Goal: Check status: Check status

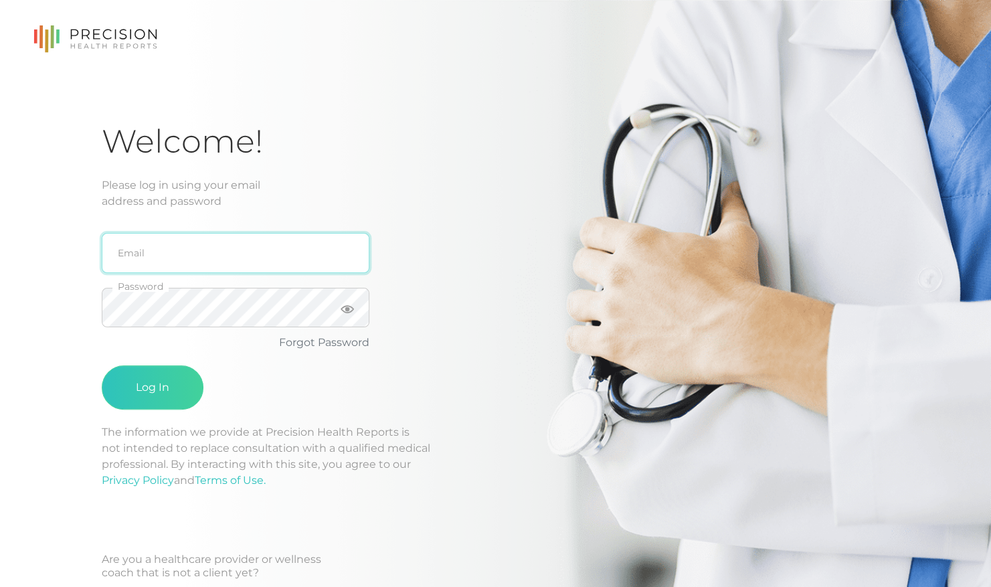
click at [313, 258] on input "email" at bounding box center [236, 253] width 268 height 40
type input "[EMAIL_ADDRESS][DOMAIN_NAME]"
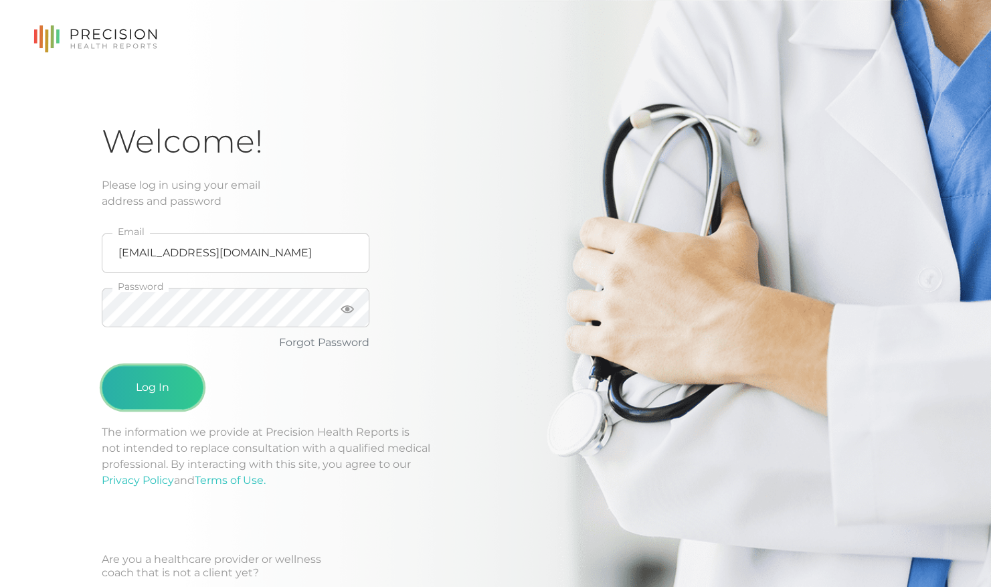
click at [173, 380] on button "Log In" at bounding box center [153, 387] width 102 height 44
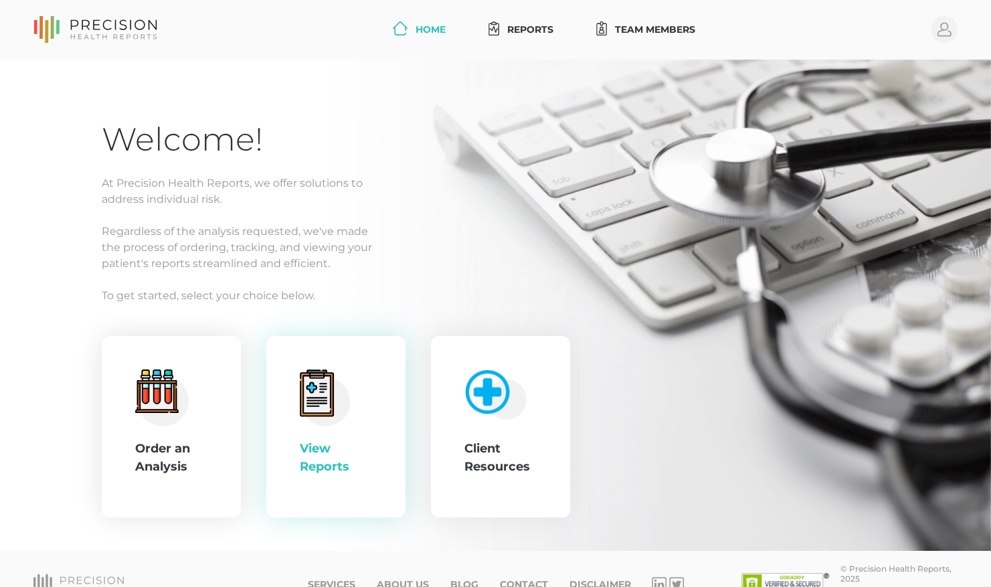
click at [308, 401] on icon at bounding box center [316, 393] width 27 height 37
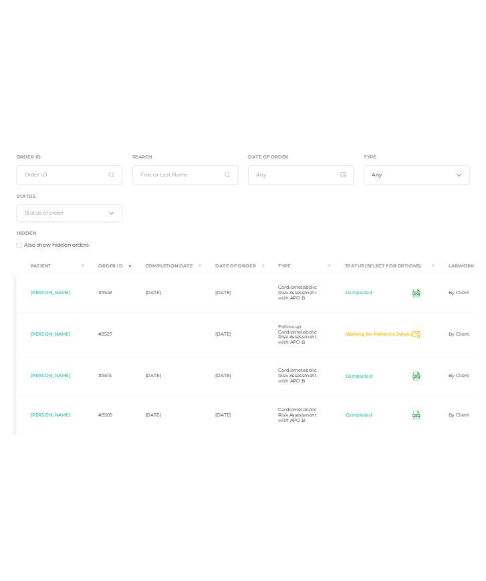
scroll to position [173, 0]
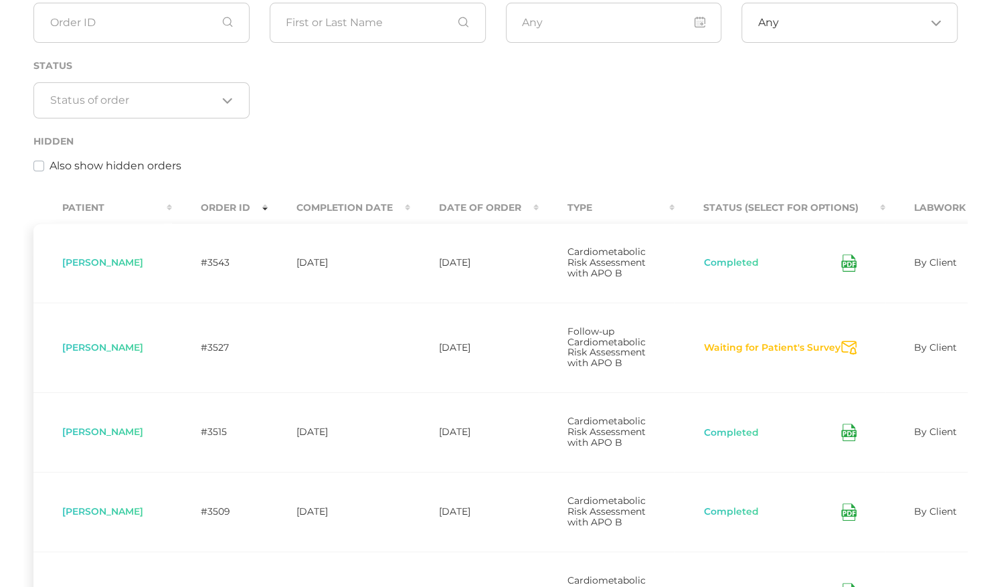
click at [846, 266] on icon at bounding box center [848, 262] width 15 height 17
